Goal: Task Accomplishment & Management: Manage account settings

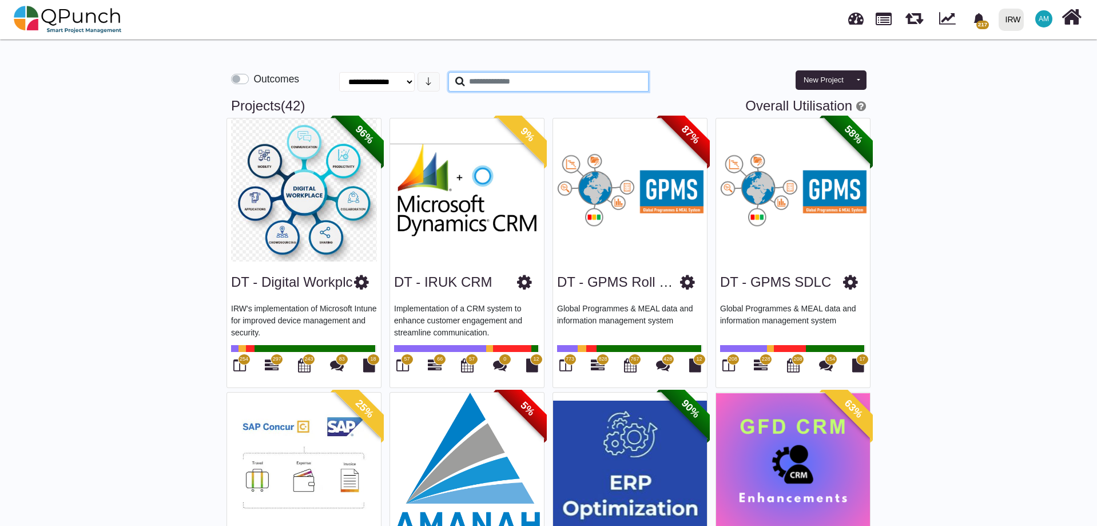
click at [491, 80] on input "text" at bounding box center [548, 81] width 200 height 19
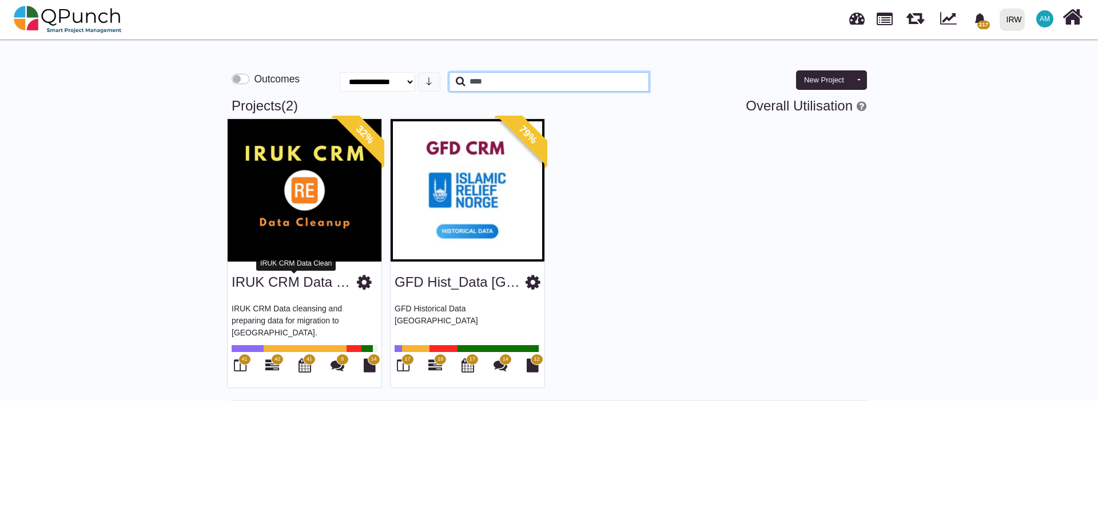
type input "****"
click at [291, 286] on link "IRUK CRM Data Clean" at bounding box center [302, 281] width 140 height 15
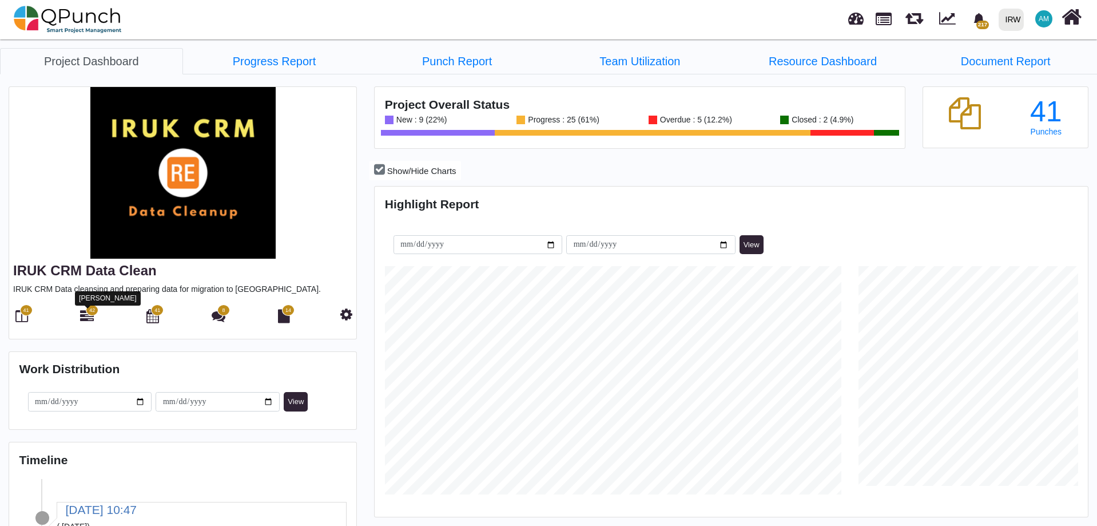
scroll to position [228, 237]
click at [86, 318] on icon at bounding box center [87, 316] width 14 height 14
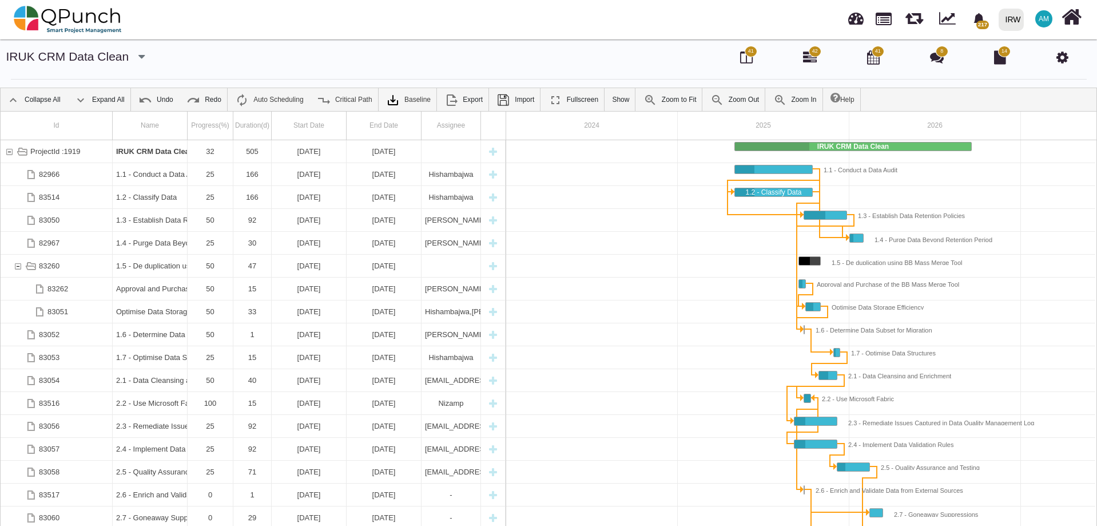
scroll to position [0, 97]
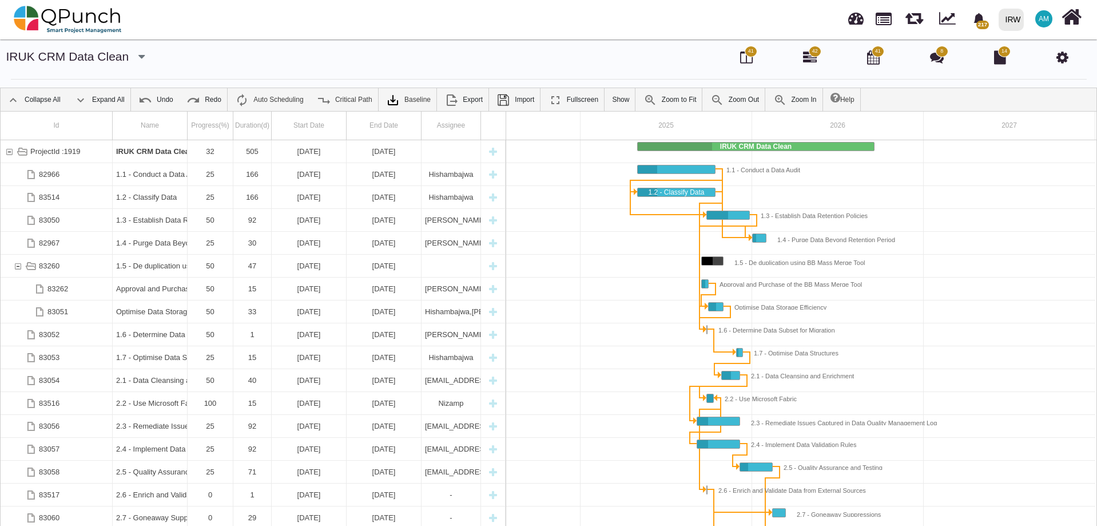
click at [1060, 56] on icon at bounding box center [1063, 57] width 12 height 14
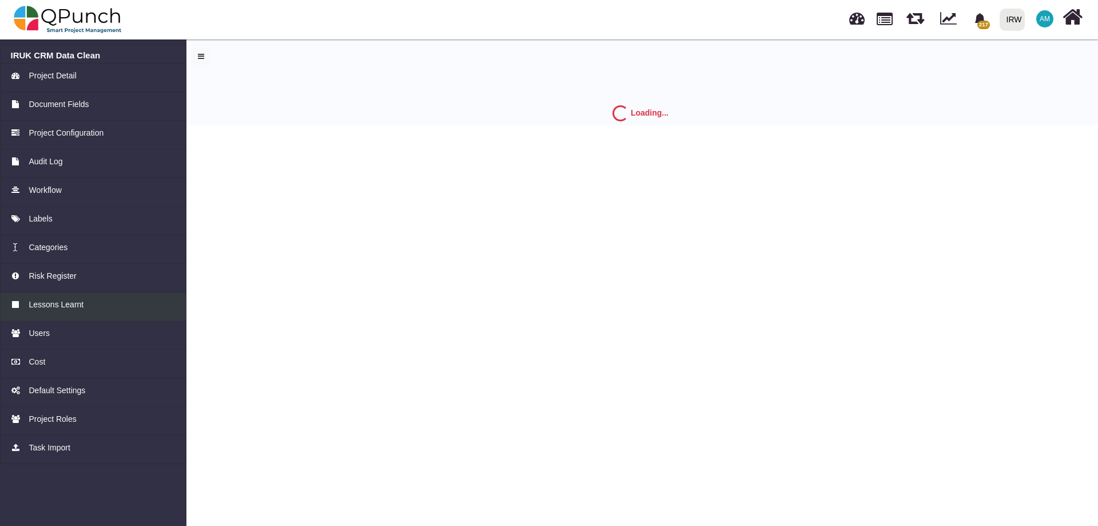
click at [25, 303] on div "Lessons Learnt" at bounding box center [93, 305] width 165 height 12
select select "*"
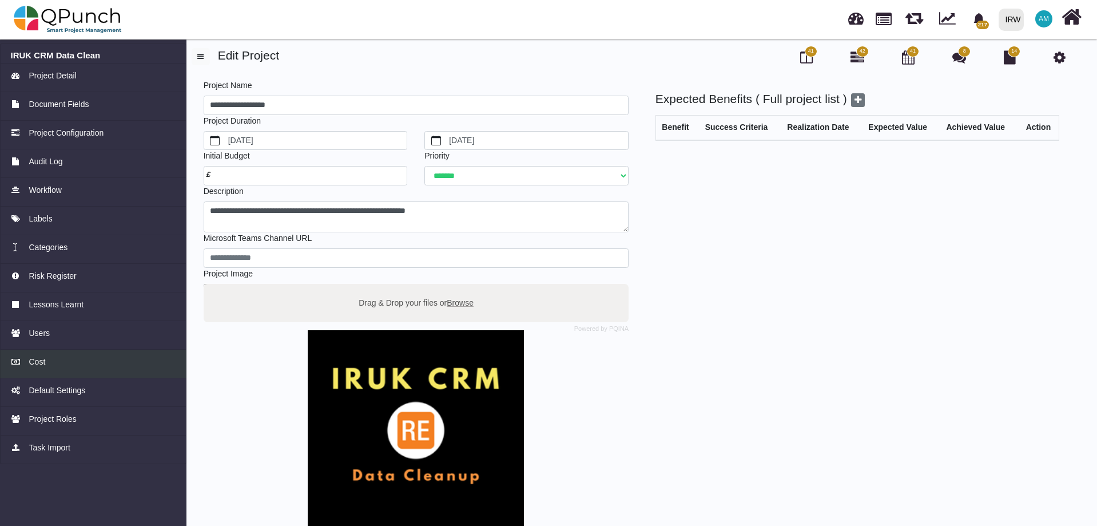
click at [27, 356] on div "Cost" at bounding box center [93, 362] width 165 height 12
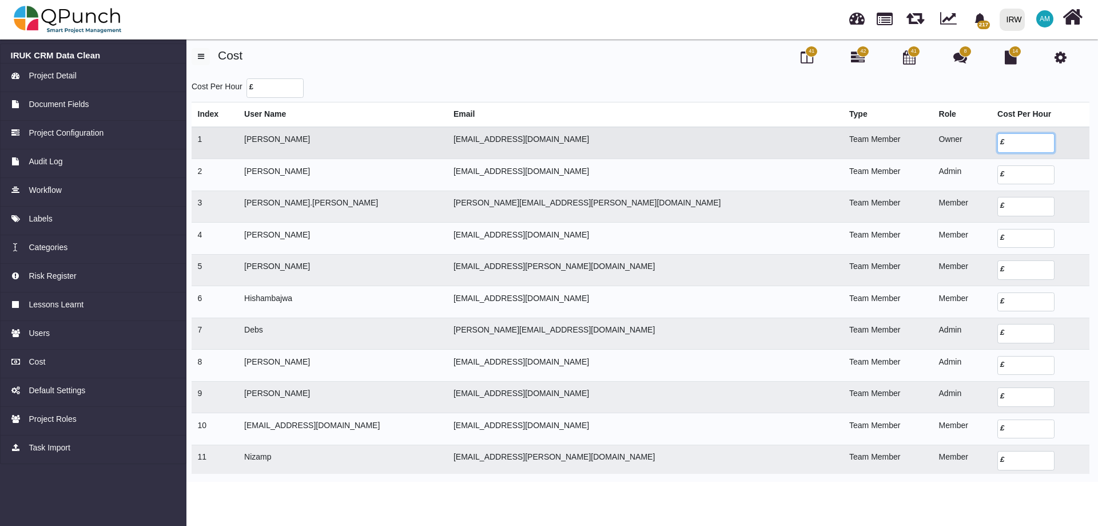
click at [1004, 141] on input "number" at bounding box center [1026, 142] width 57 height 19
click at [82, 49] on li "IRUK CRM Data Clean" at bounding box center [93, 53] width 186 height 20
click at [82, 55] on h6 "IRUK CRM Data Clean" at bounding box center [93, 55] width 165 height 10
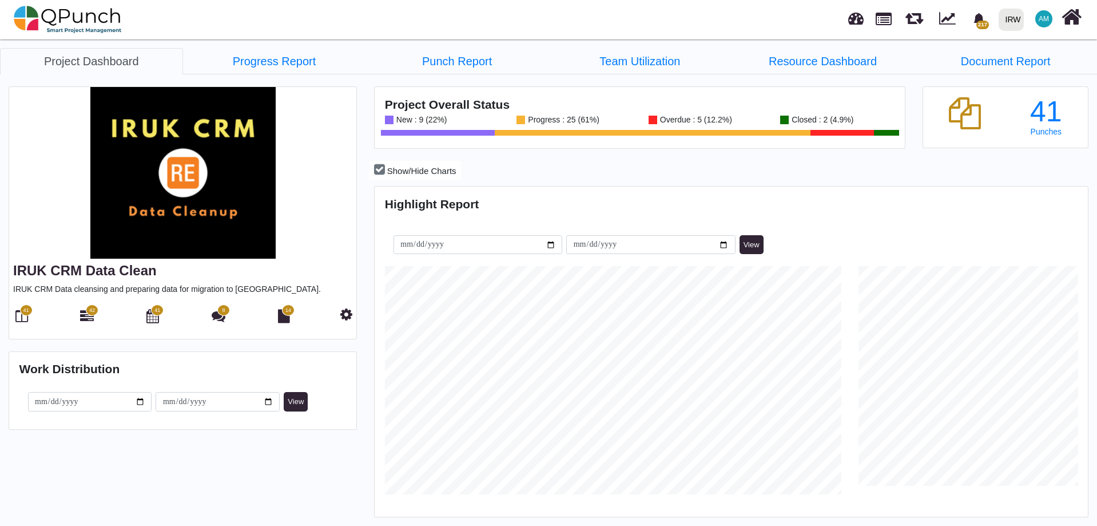
scroll to position [228, 237]
